Goal: Task Accomplishment & Management: Manage account settings

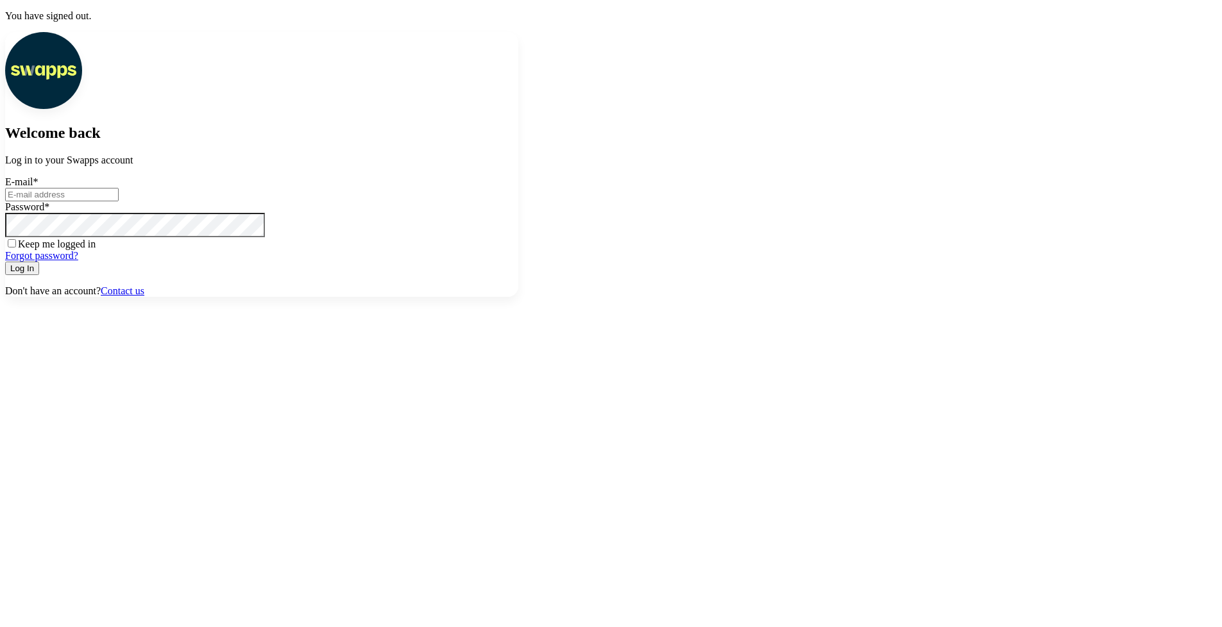
click at [119, 201] on input "E-mail *" at bounding box center [62, 194] width 114 height 13
paste input "[EMAIL_ADDRESS][DOMAIN_NAME]"
type input "[EMAIL_ADDRESS][DOMAIN_NAME]"
click at [39, 275] on button "Log In" at bounding box center [22, 268] width 34 height 13
